Goal: Information Seeking & Learning: Learn about a topic

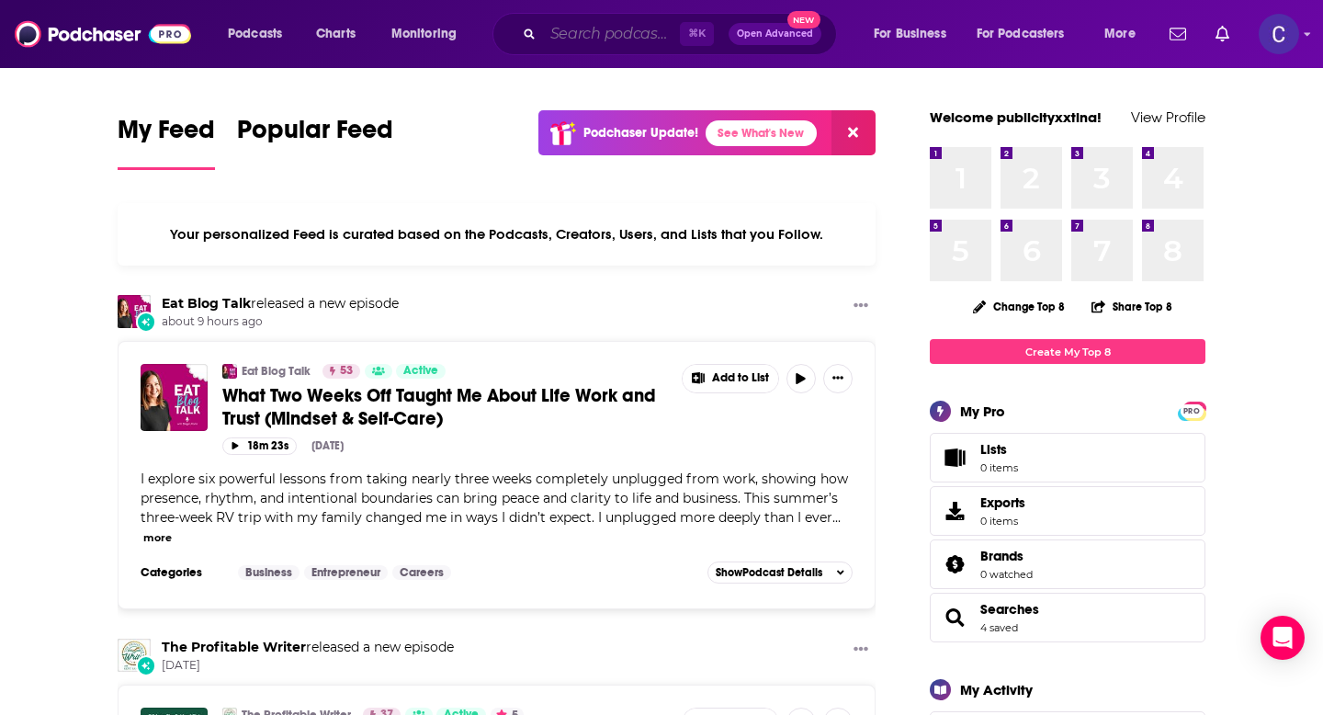
click at [593, 32] on input "Search podcasts, credits, & more..." at bounding box center [611, 33] width 137 height 29
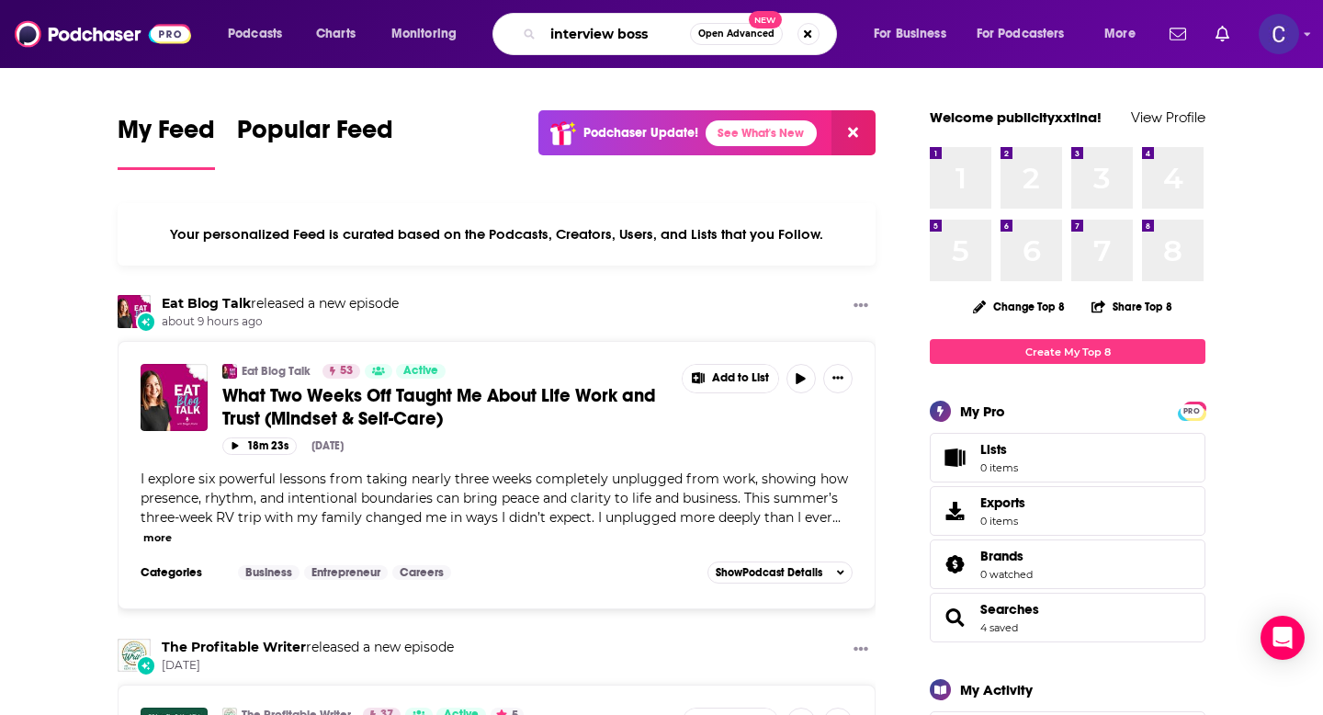
type input "interview boss"
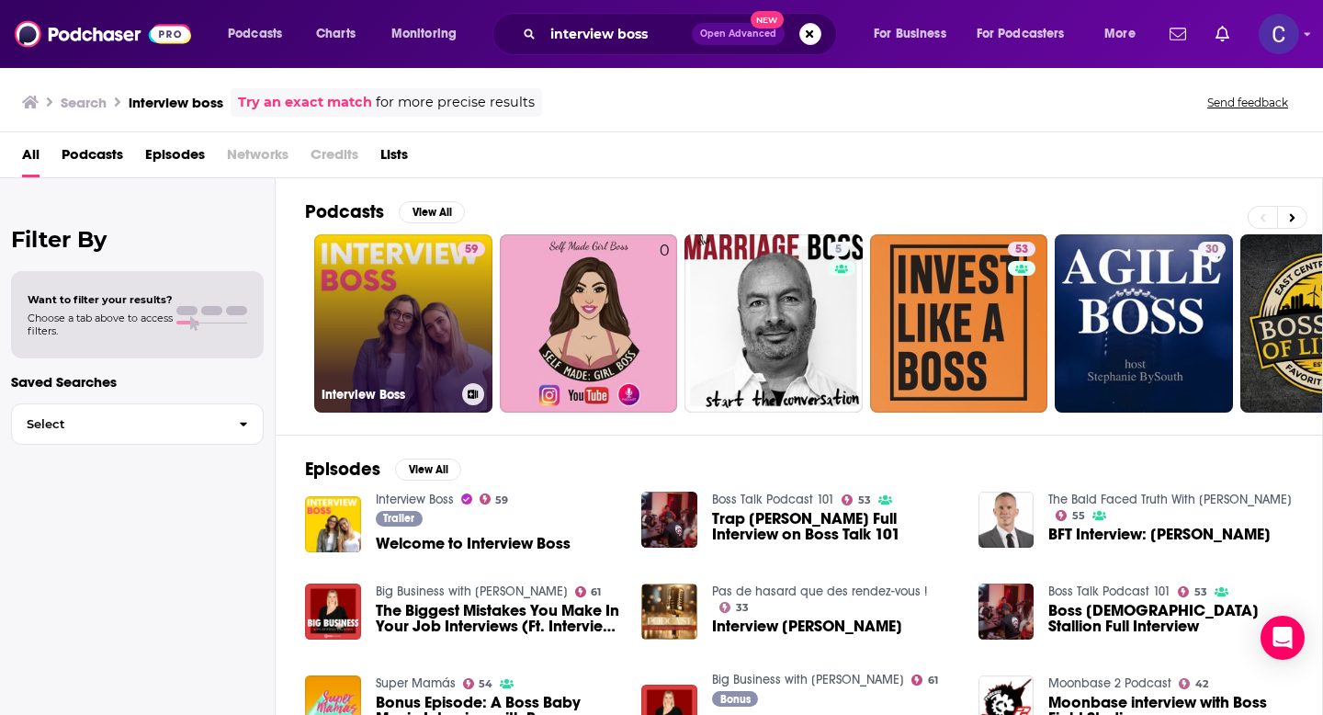
click at [392, 288] on link "59 Interview Boss" at bounding box center [403, 323] width 178 height 178
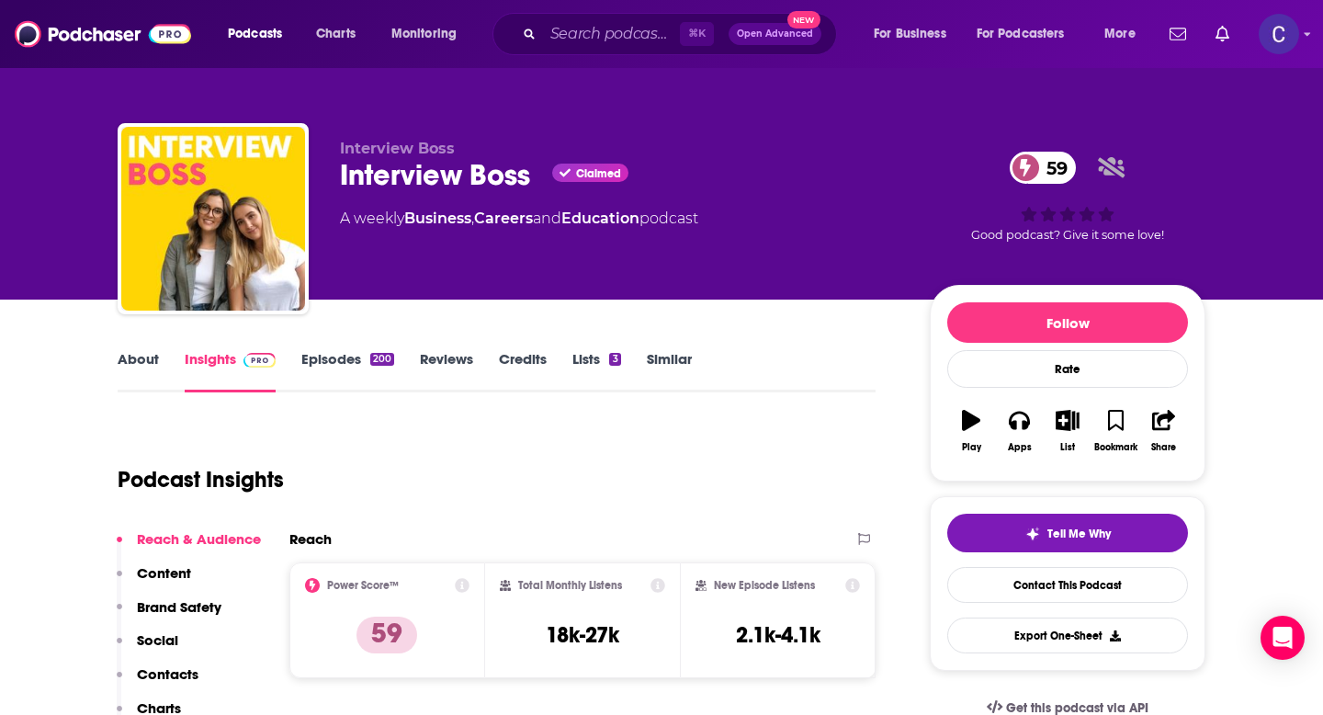
click at [342, 368] on link "Episodes 200" at bounding box center [347, 371] width 93 height 42
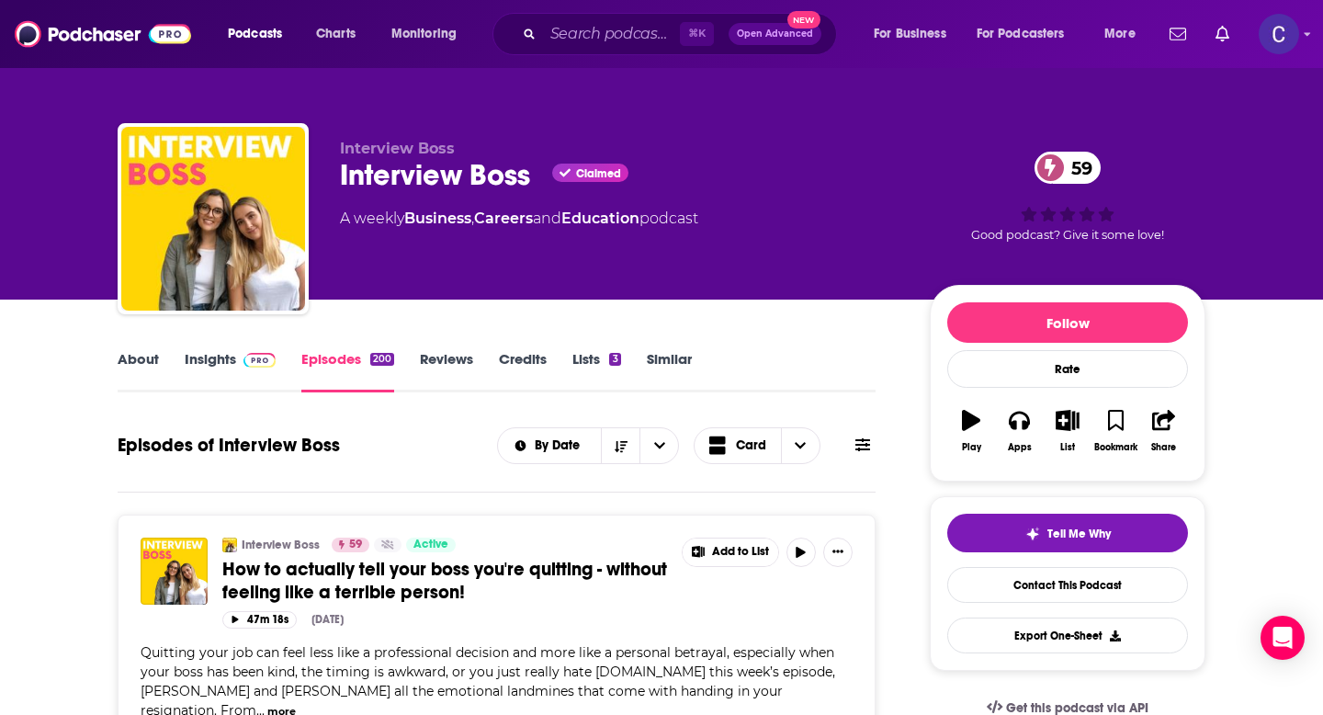
click at [144, 362] on link "About" at bounding box center [138, 371] width 41 height 42
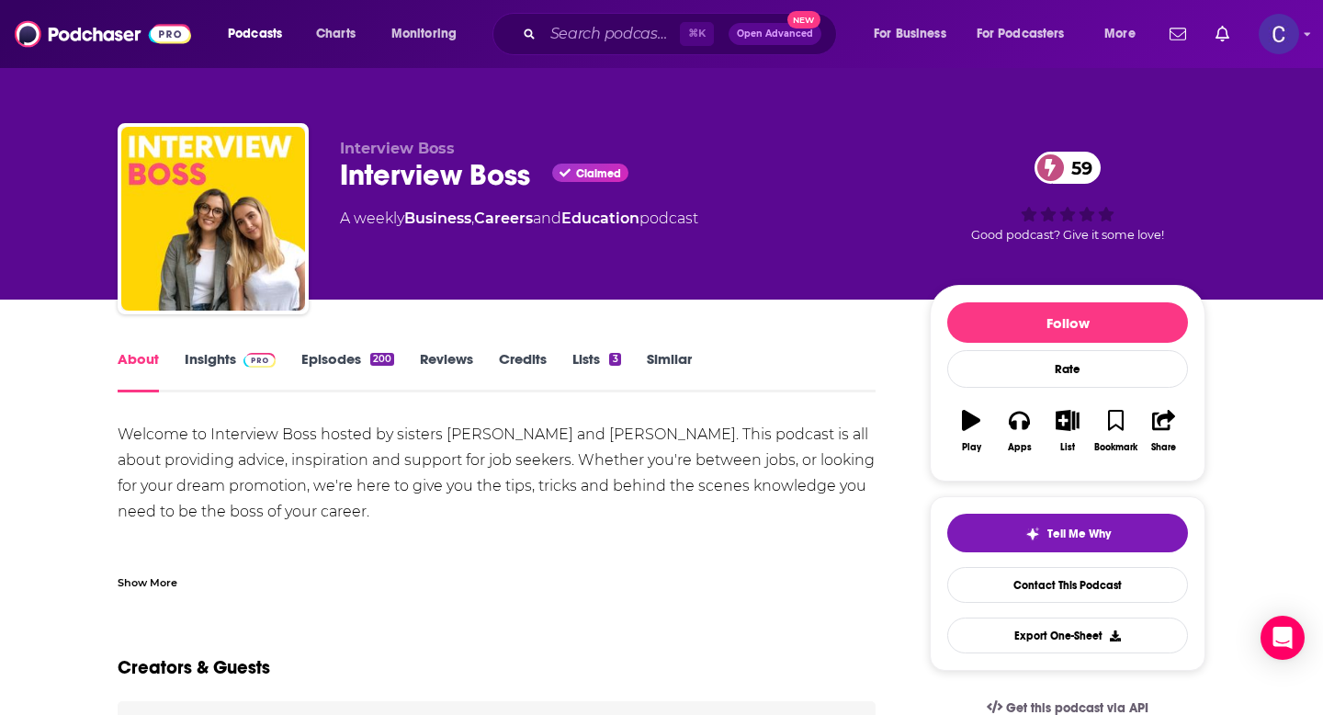
click at [334, 353] on link "Episodes 200" at bounding box center [347, 371] width 93 height 42
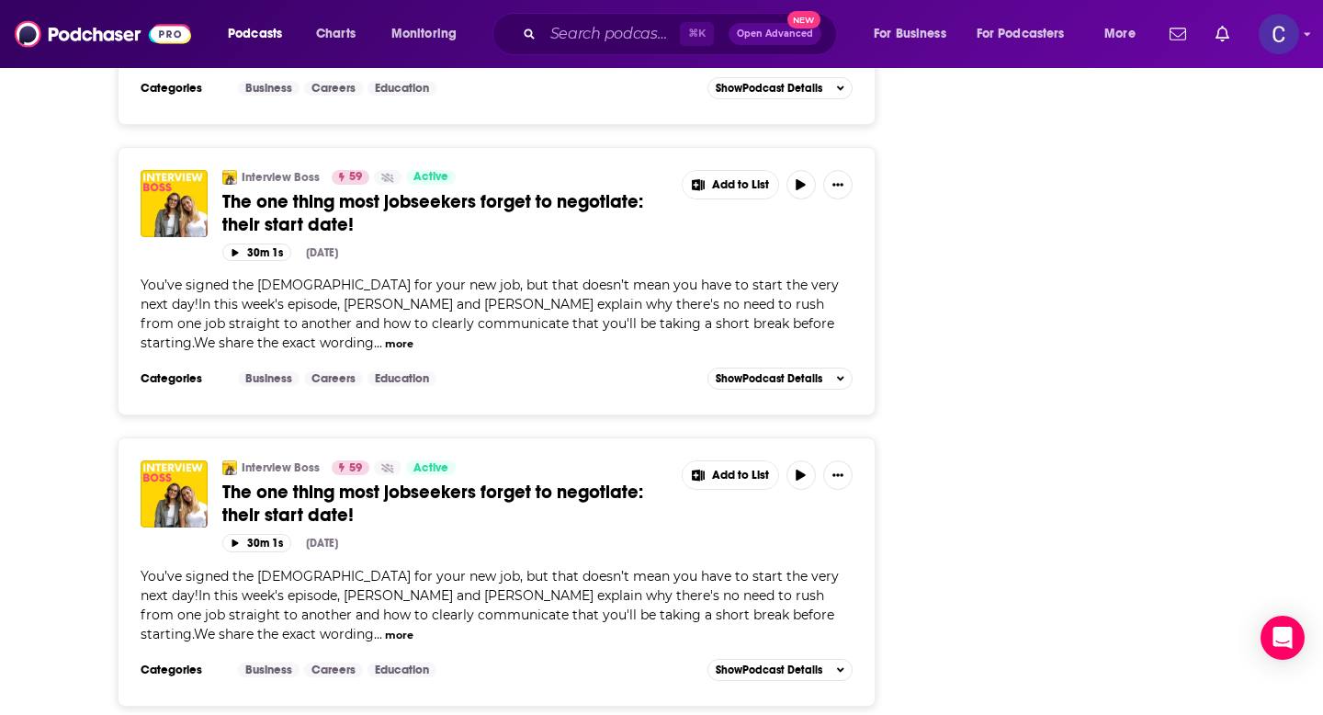
scroll to position [4093, 0]
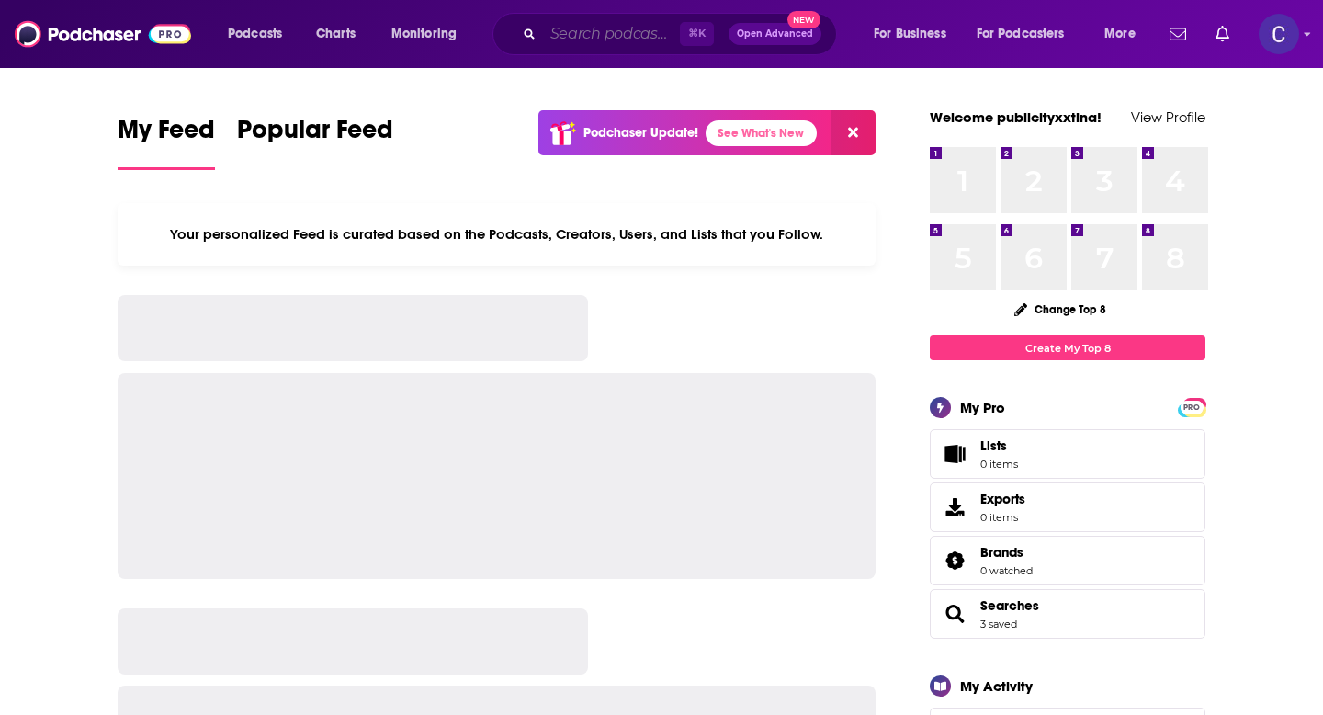
click at [556, 36] on input "Search podcasts, credits, & more..." at bounding box center [611, 33] width 137 height 29
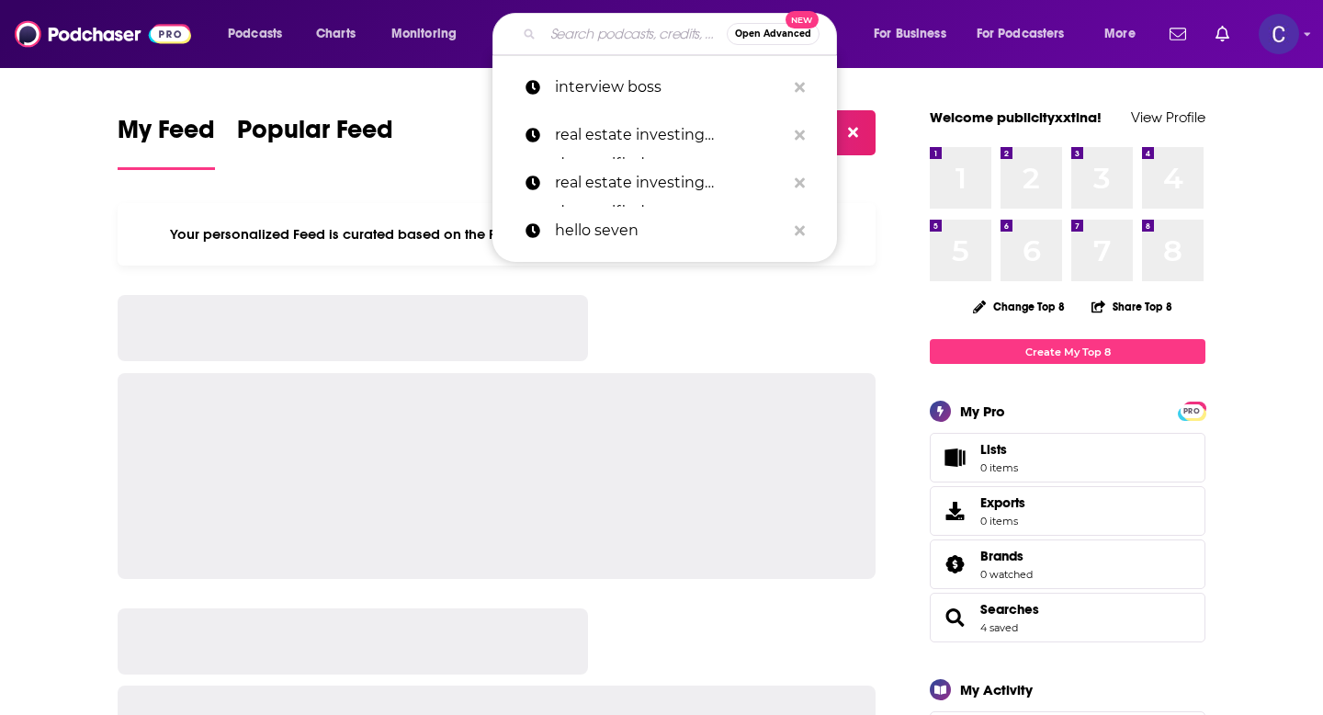
paste input "Sales [DATE]"
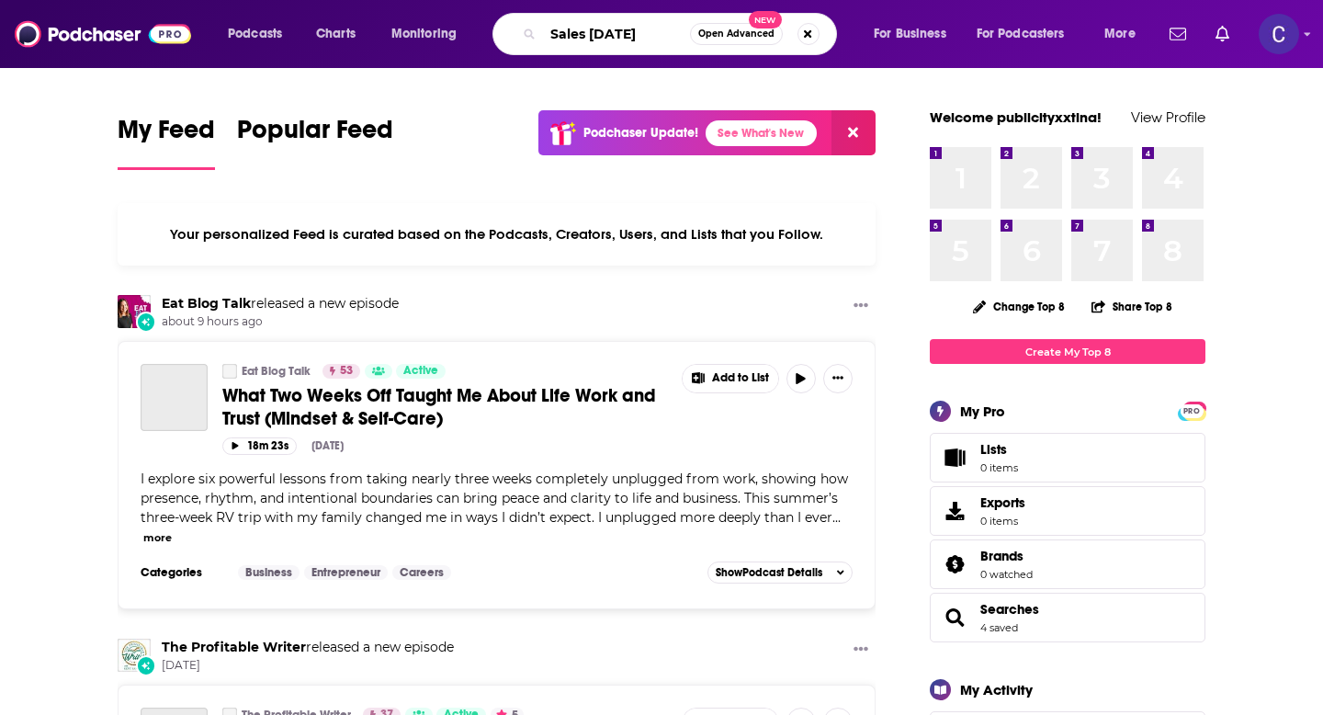
type input "Sales [DATE]"
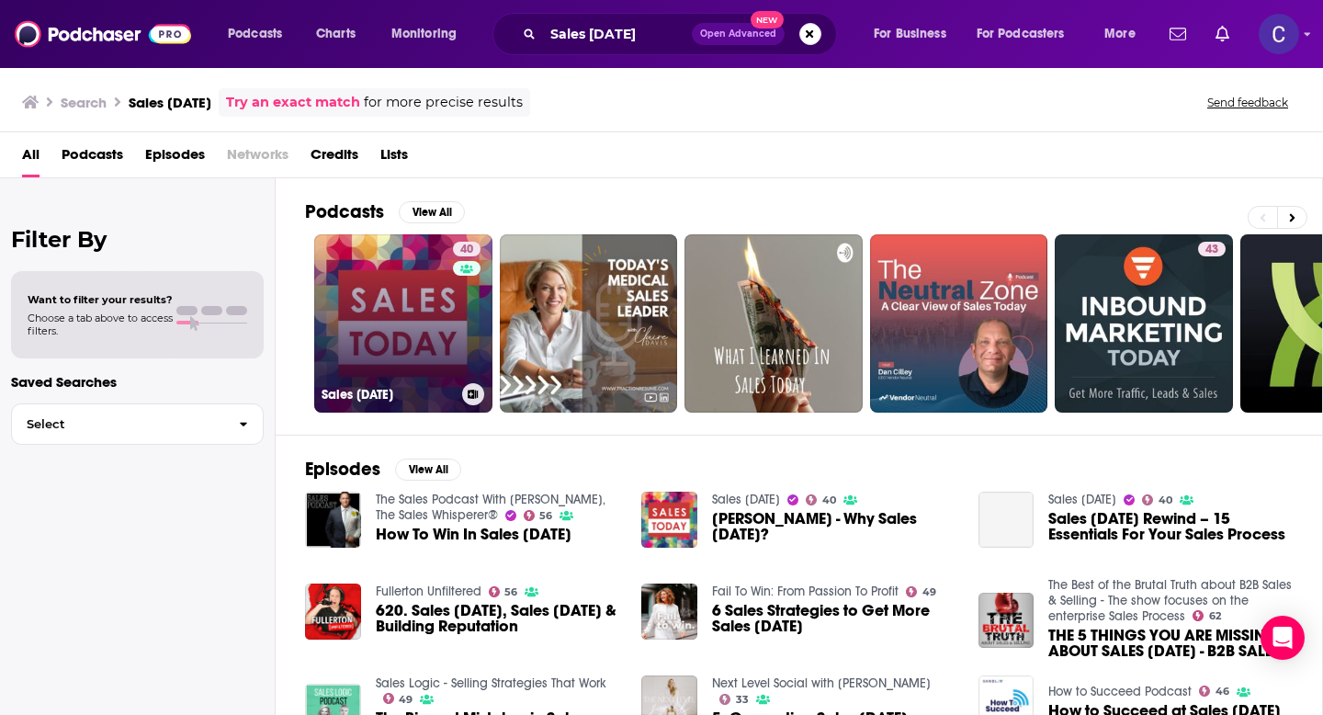
click at [434, 311] on link "40 Sales [DATE]" at bounding box center [403, 323] width 178 height 178
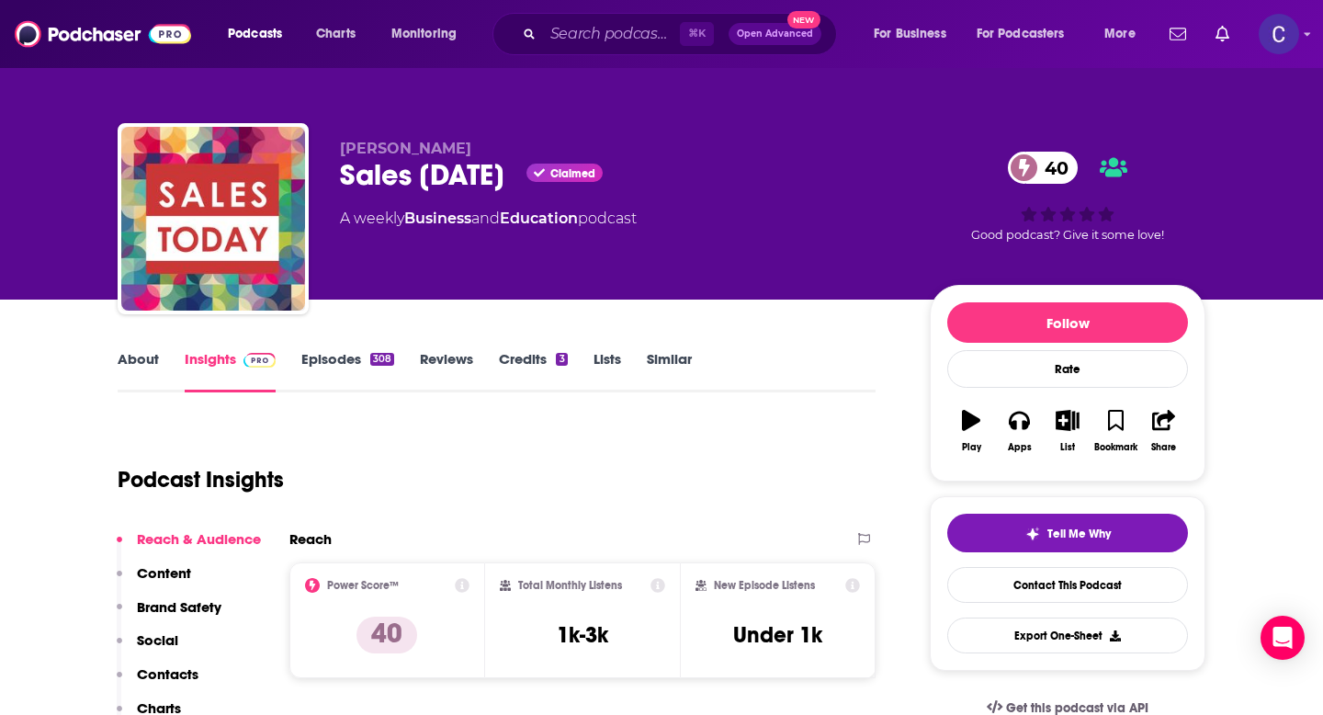
click at [357, 368] on link "Episodes 308" at bounding box center [347, 371] width 93 height 42
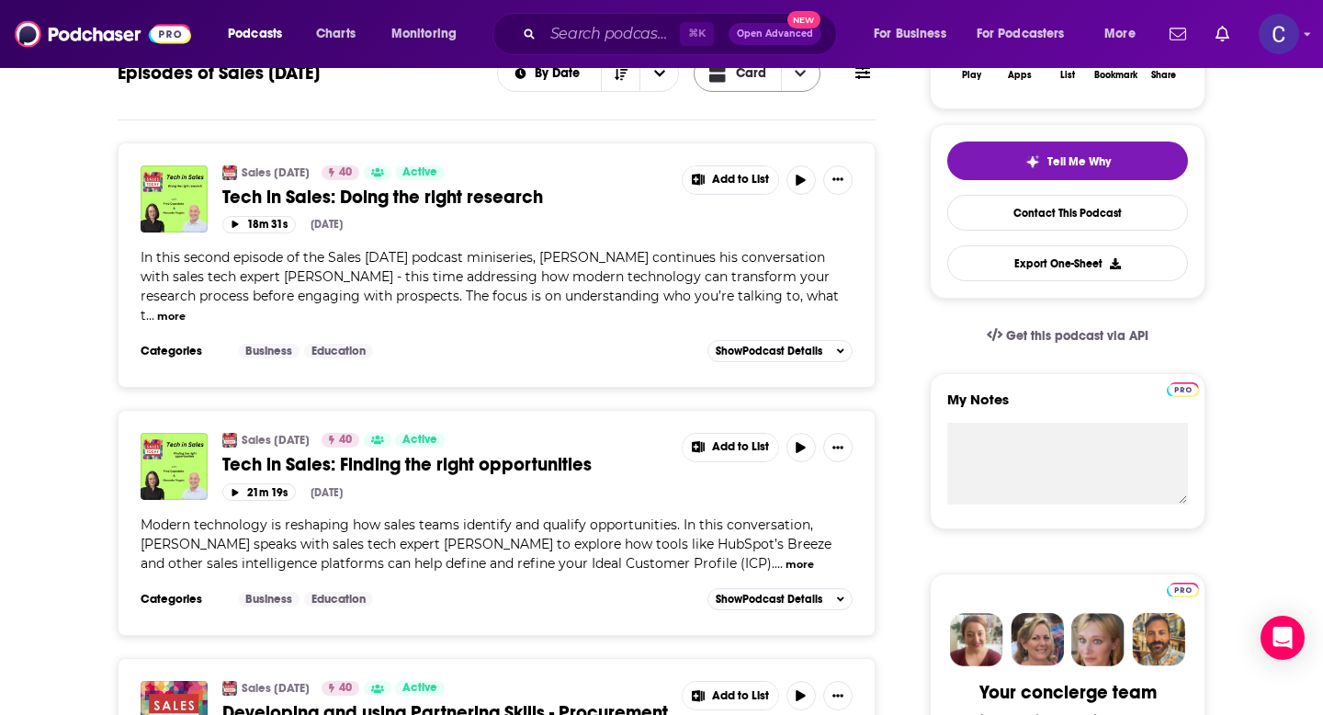
scroll to position [374, 0]
